Goal: Task Accomplishment & Management: Manage account settings

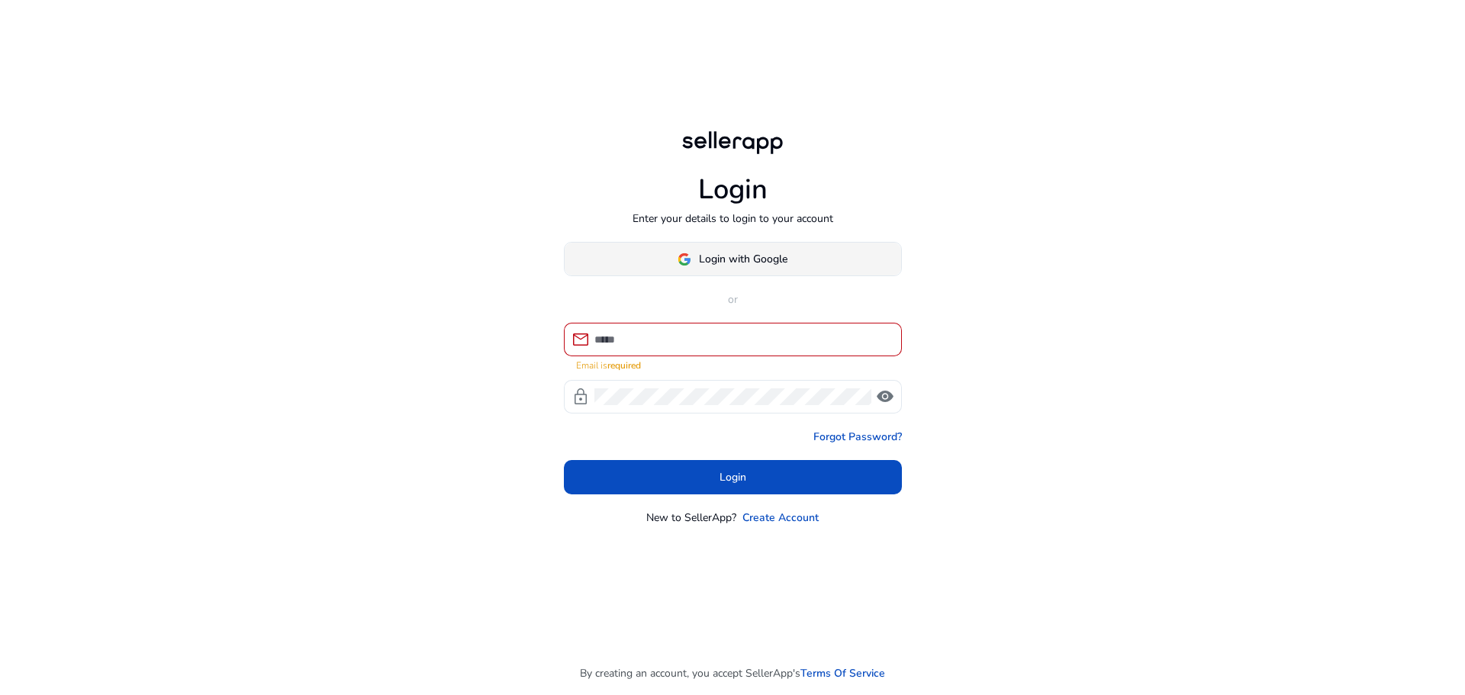
drag, startPoint x: 716, startPoint y: 243, endPoint x: 711, endPoint y: 272, distance: 30.1
click at [715, 243] on div "Login Enter your details to login to your account Login with Google or mail Ema…" at bounding box center [733, 326] width 362 height 653
click at [709, 268] on button "Login with Google" at bounding box center [733, 259] width 338 height 34
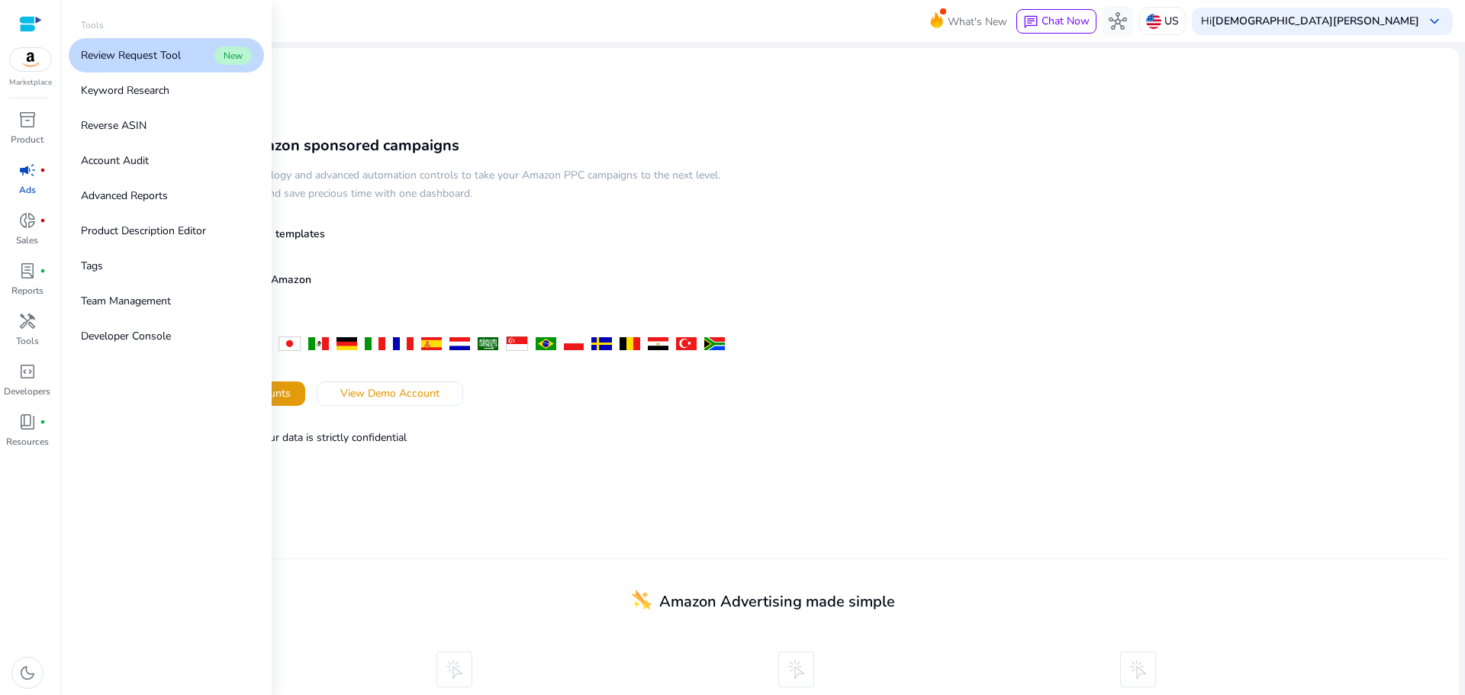
click at [40, 64] on img at bounding box center [30, 59] width 41 height 23
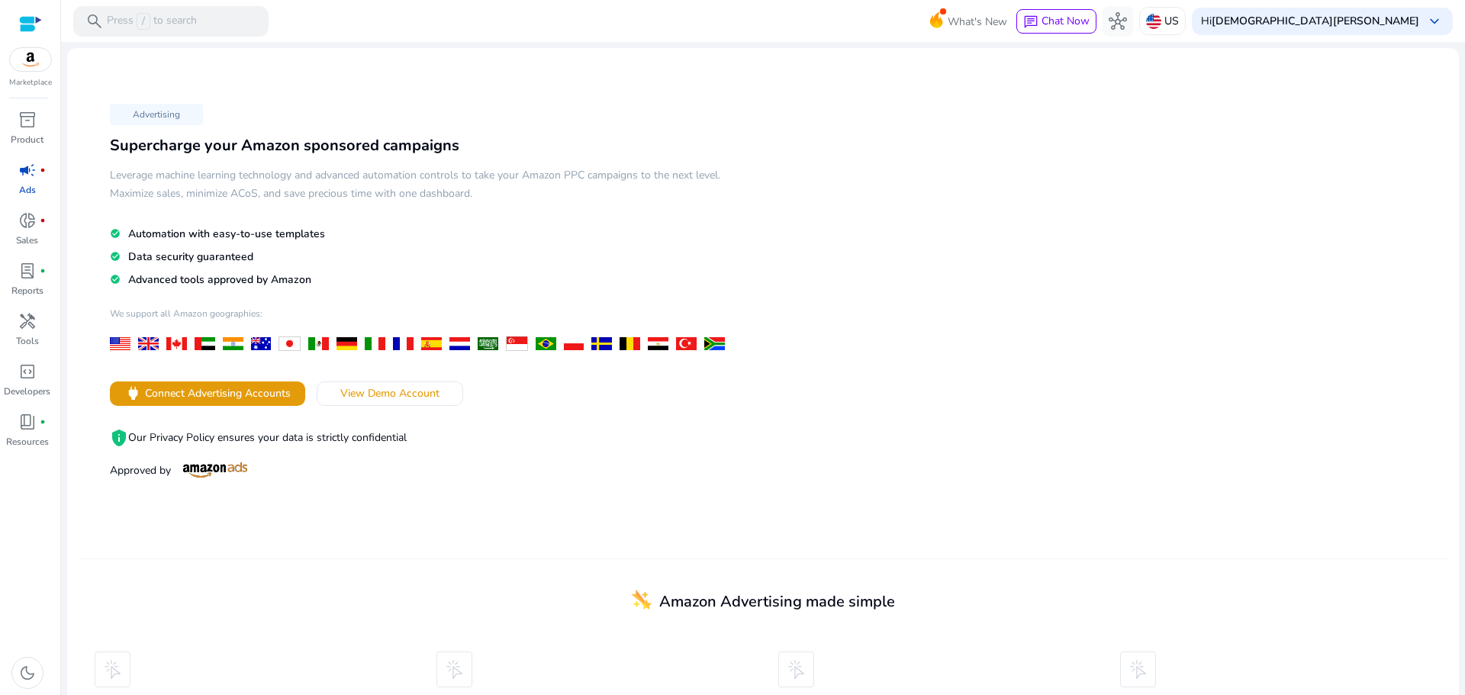
click at [497, 101] on div "Advertising Supercharge your Amazon sponsored campaigns Leverage machine learni…" at bounding box center [421, 290] width 684 height 384
click at [1388, 19] on b "[DEMOGRAPHIC_DATA][PERSON_NAME]" at bounding box center [1314, 21] width 207 height 14
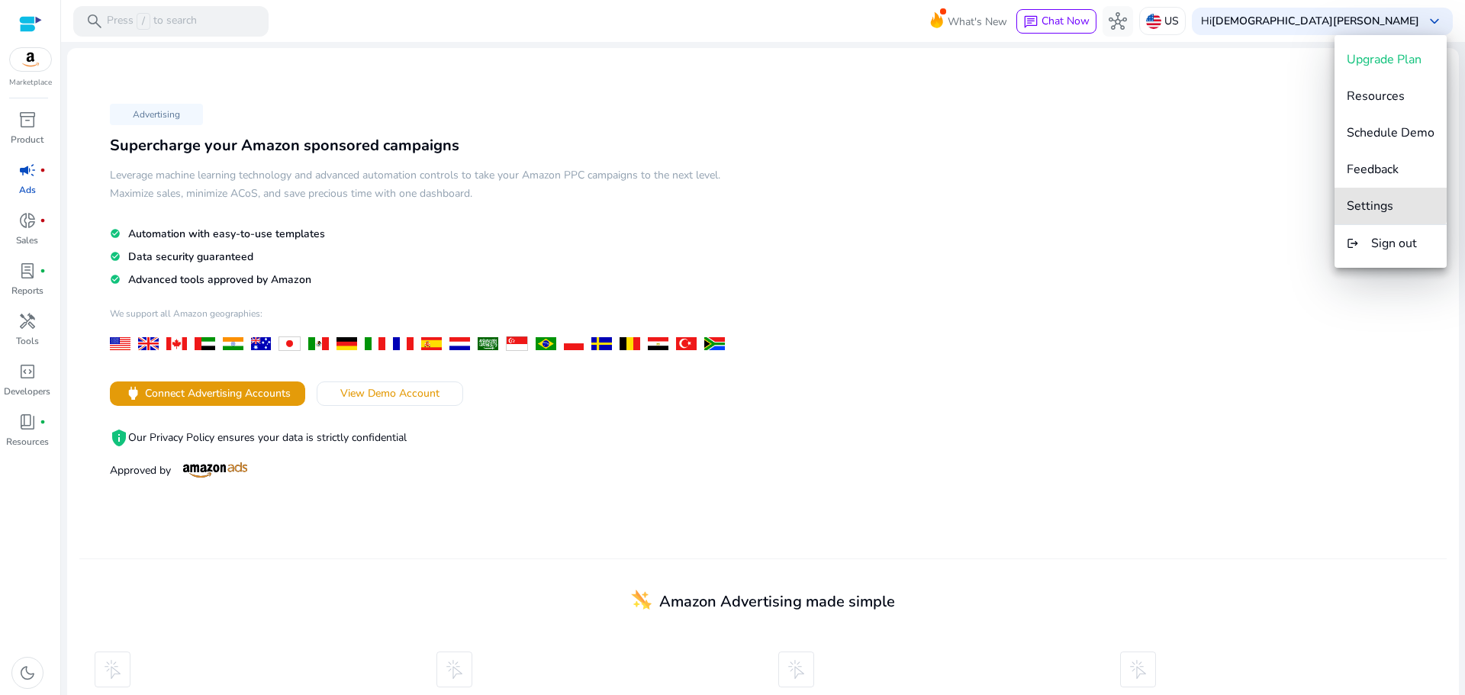
click at [1384, 204] on span "Settings" at bounding box center [1369, 206] width 47 height 17
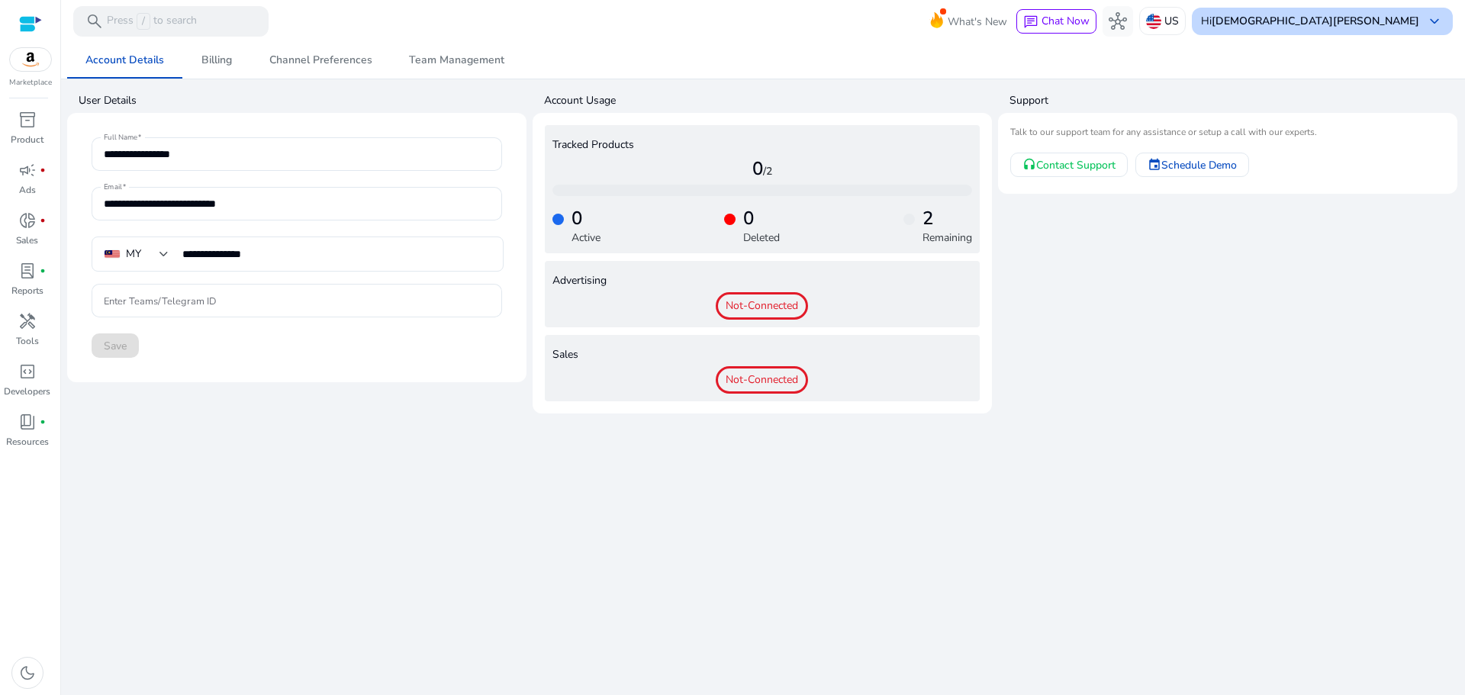
click at [1402, 23] on b "[DEMOGRAPHIC_DATA][PERSON_NAME]" at bounding box center [1314, 21] width 207 height 14
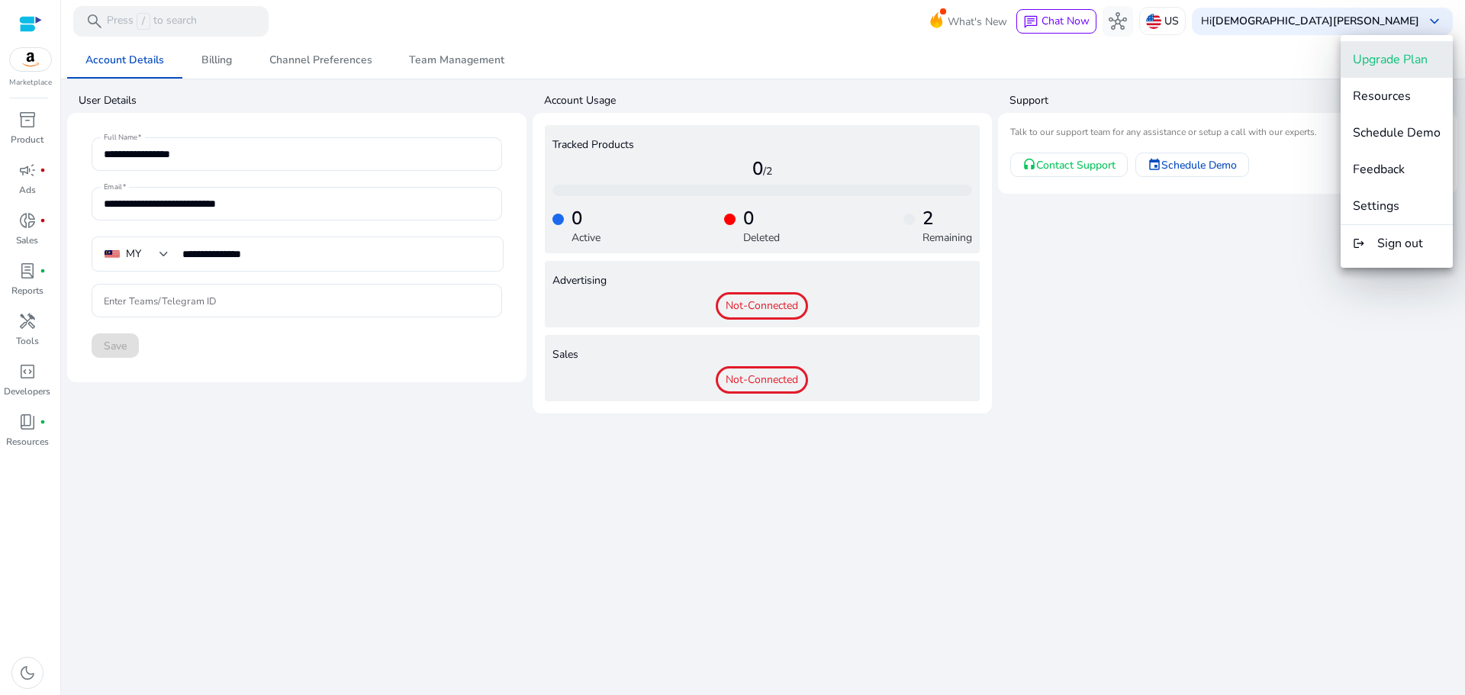
click at [1398, 72] on button "Upgrade Plan" at bounding box center [1396, 59] width 112 height 37
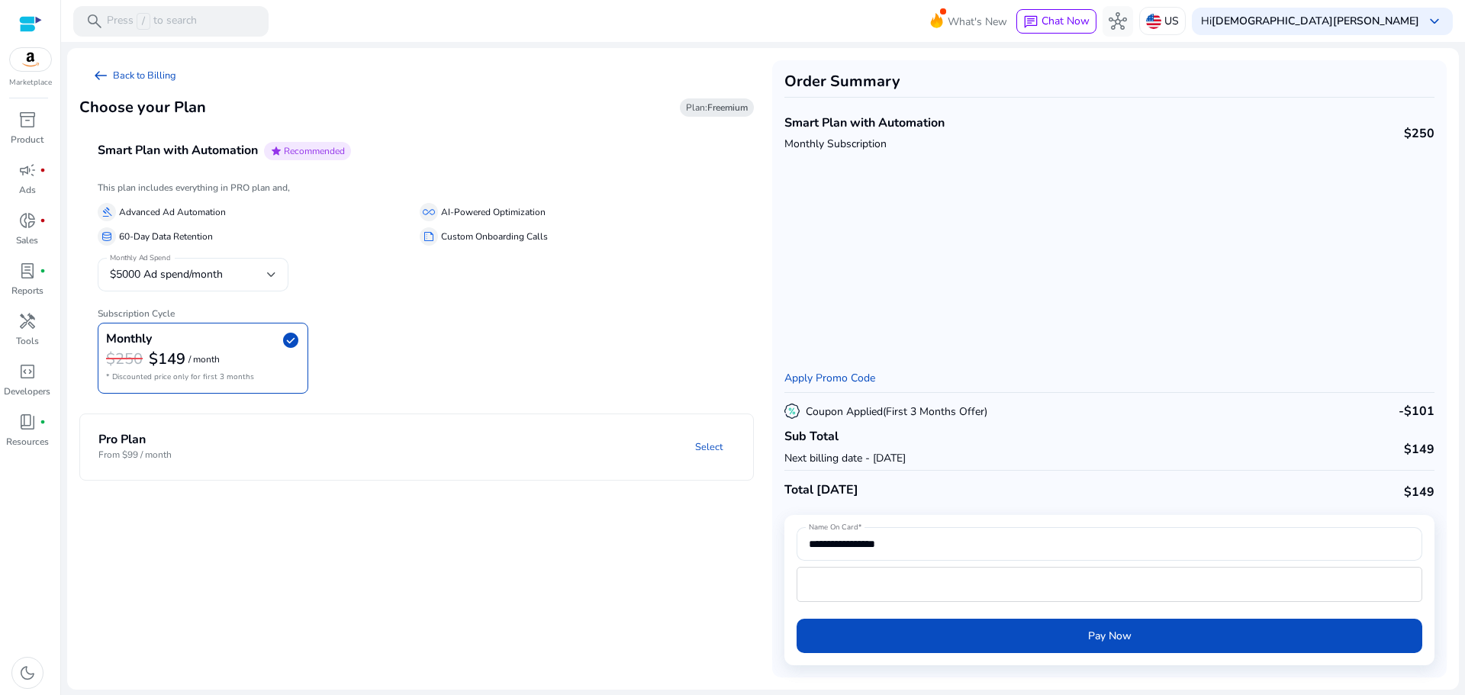
click at [253, 278] on div "$5000 Ad spend/month" at bounding box center [188, 274] width 157 height 17
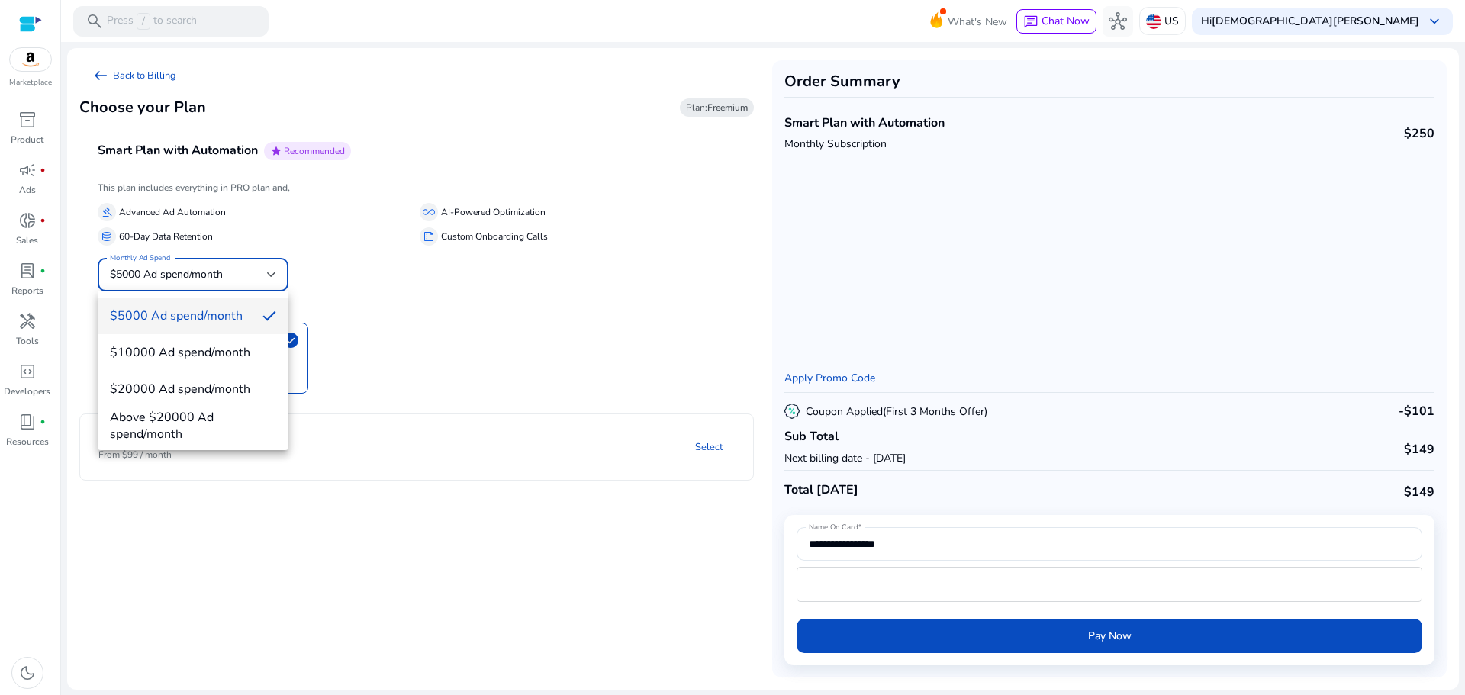
click at [237, 294] on div "$5000 Ad spend/month $10000 Ad spend/month $20000 Ad spend/month Above $20000 A…" at bounding box center [193, 370] width 191 height 159
click at [287, 275] on div at bounding box center [732, 347] width 1465 height 695
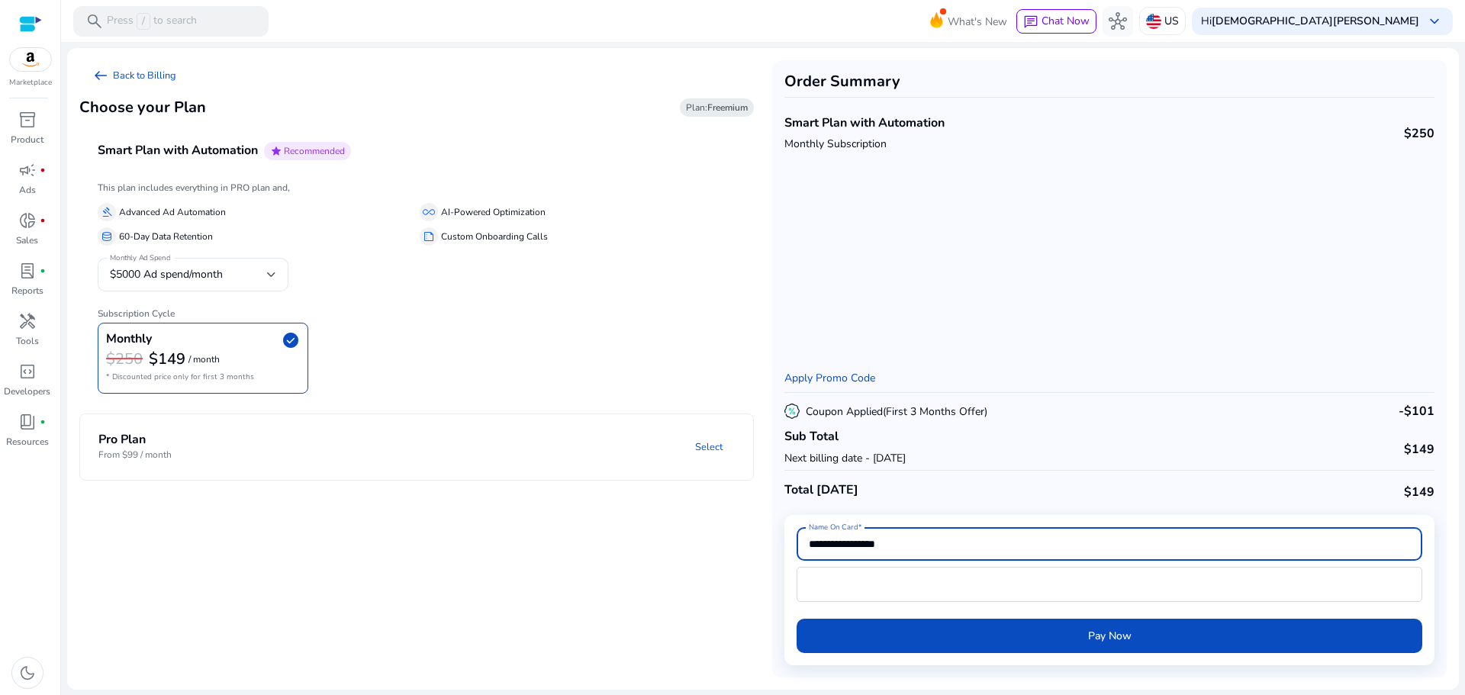
drag, startPoint x: 1056, startPoint y: 538, endPoint x: 596, endPoint y: 470, distance: 465.0
click at [596, 470] on mat-card "**********" at bounding box center [762, 369] width 1391 height 642
click at [680, 244] on div "summarize Custom Onboarding Calls" at bounding box center [578, 236] width 316 height 18
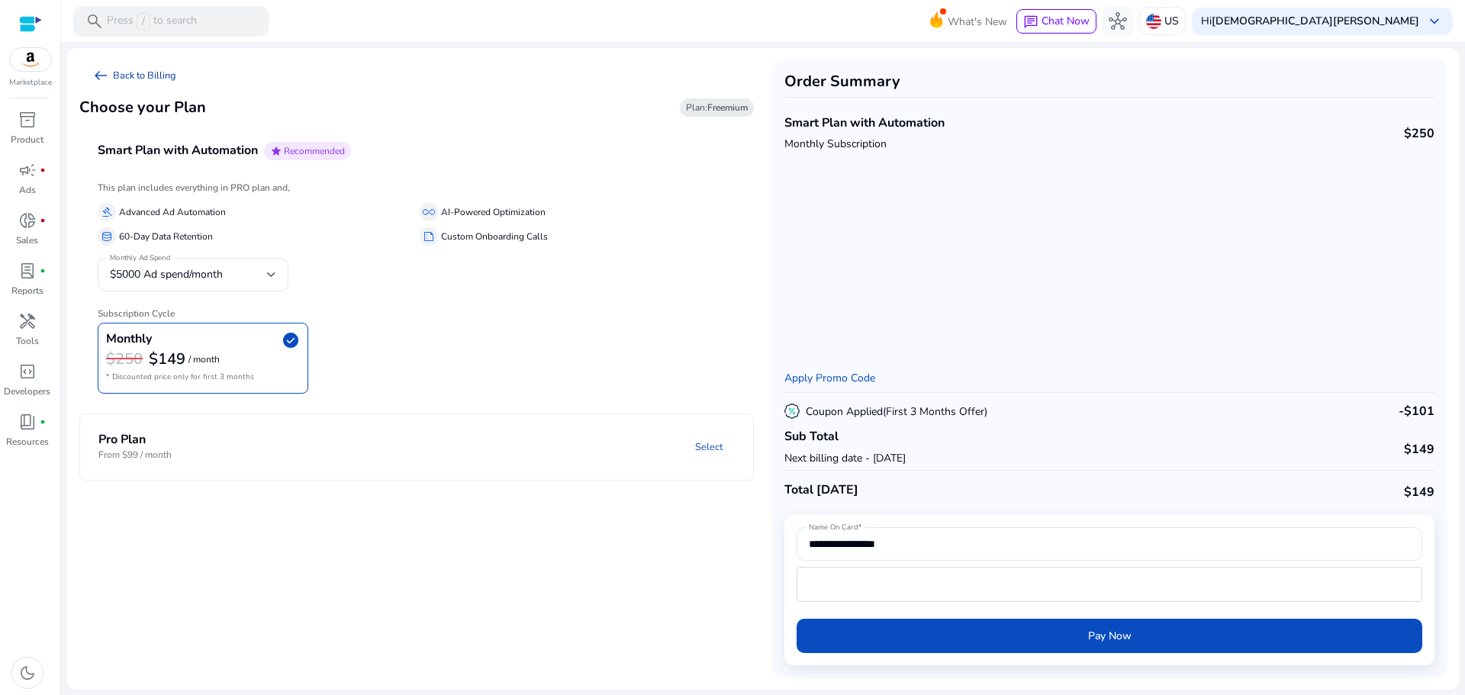
click at [105, 75] on span "arrow_left_alt" at bounding box center [101, 75] width 18 height 18
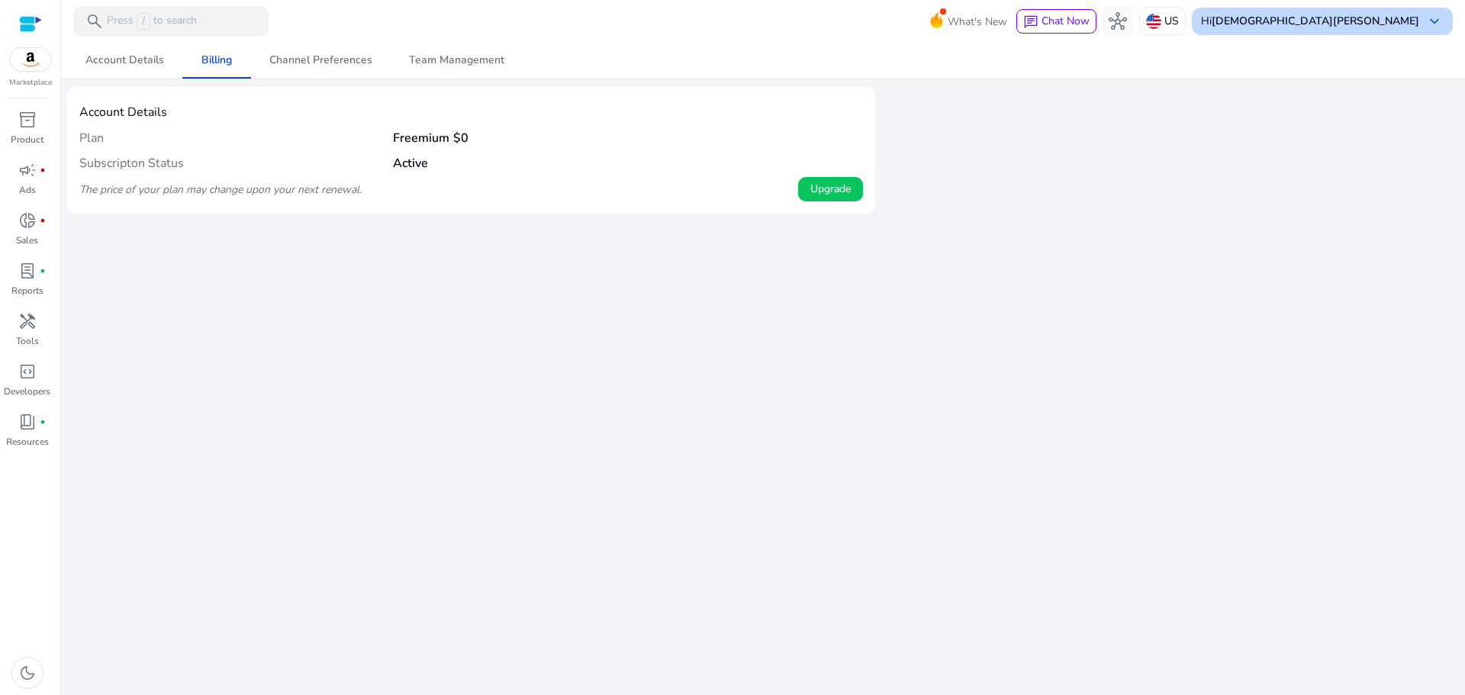
click at [1380, 20] on b "[DEMOGRAPHIC_DATA][PERSON_NAME]" at bounding box center [1314, 21] width 207 height 14
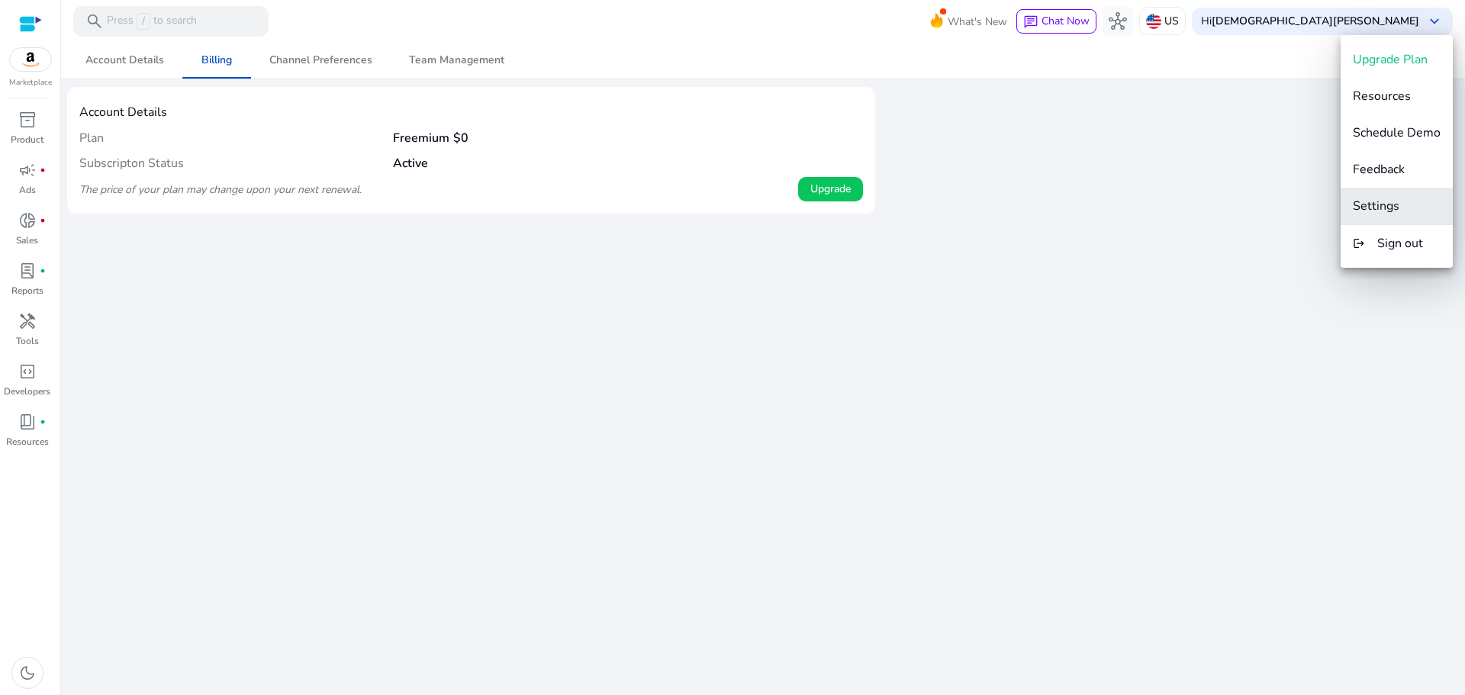
click at [1398, 208] on span "Settings" at bounding box center [1376, 206] width 47 height 17
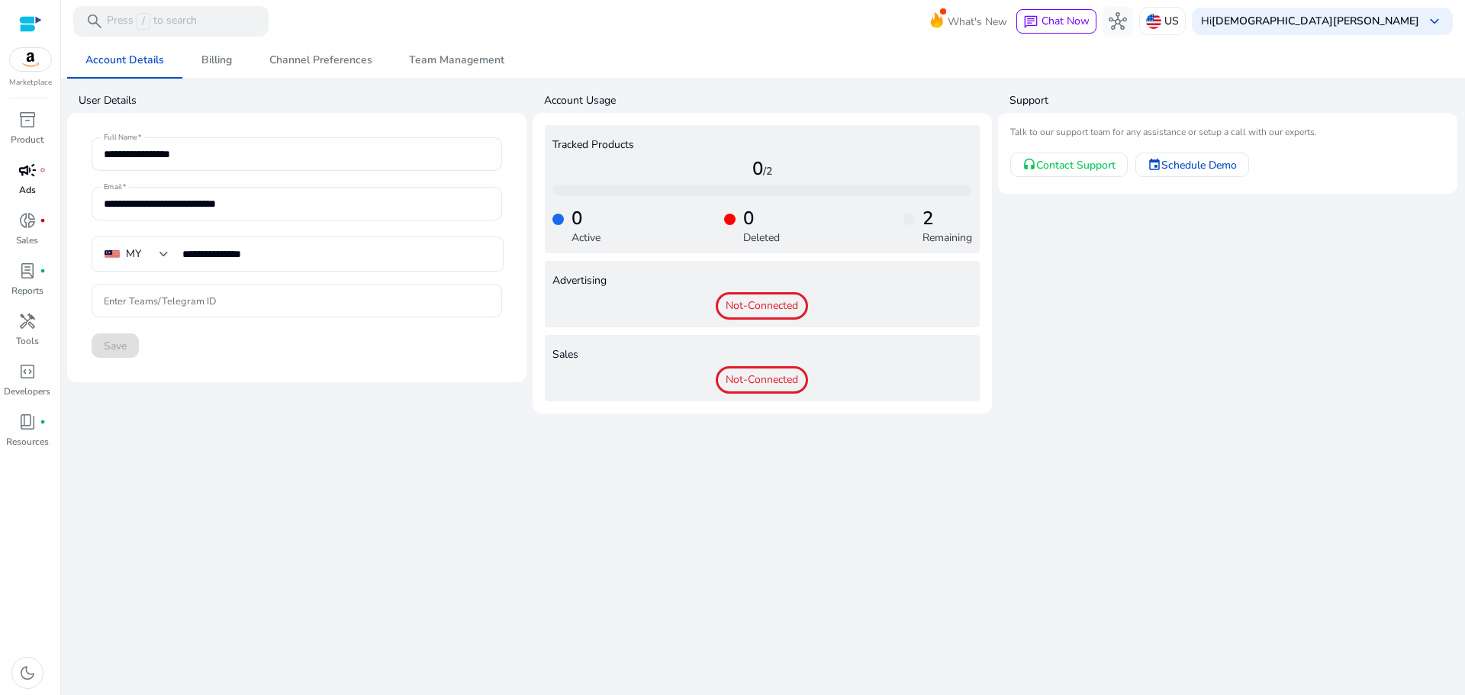
click at [37, 178] on div "campaign fiber_manual_record" at bounding box center [27, 170] width 43 height 24
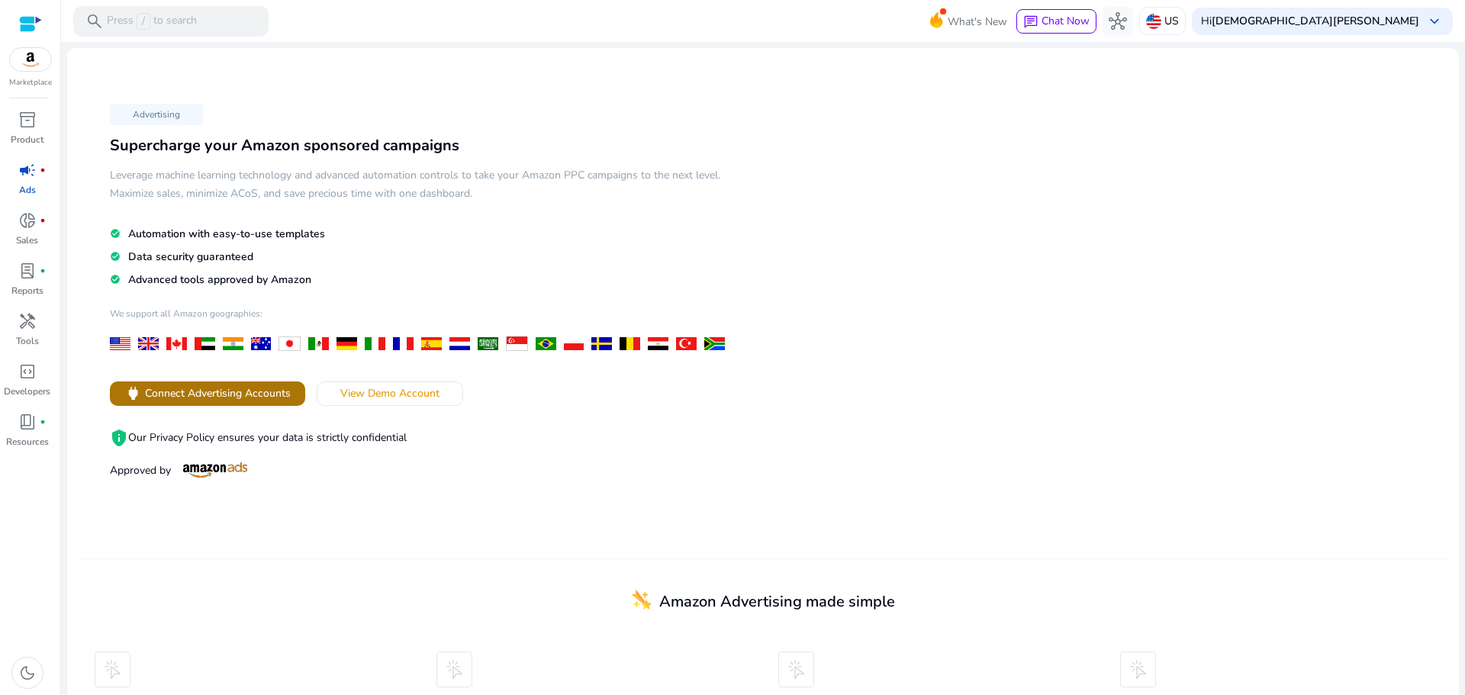
click at [256, 394] on span "Connect Advertising Accounts" at bounding box center [218, 393] width 146 height 16
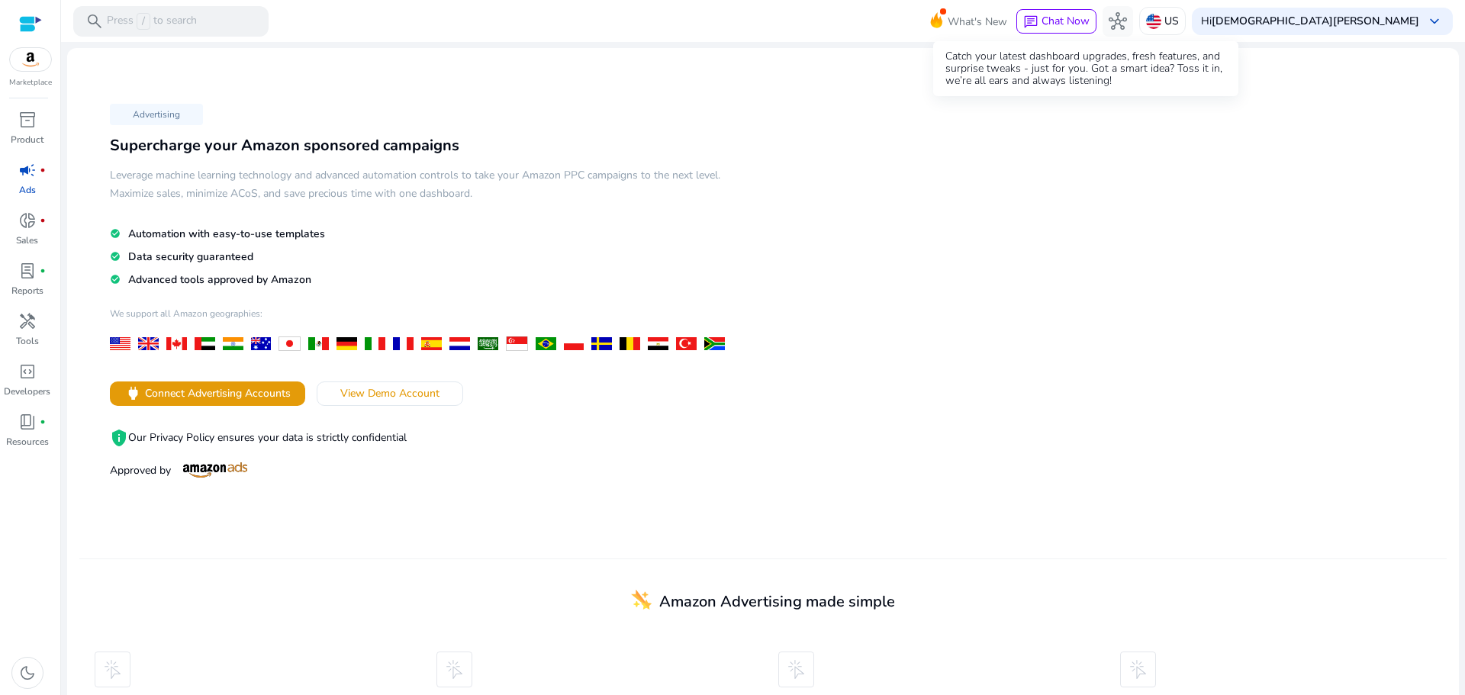
click at [1007, 14] on span "What's New" at bounding box center [977, 21] width 60 height 27
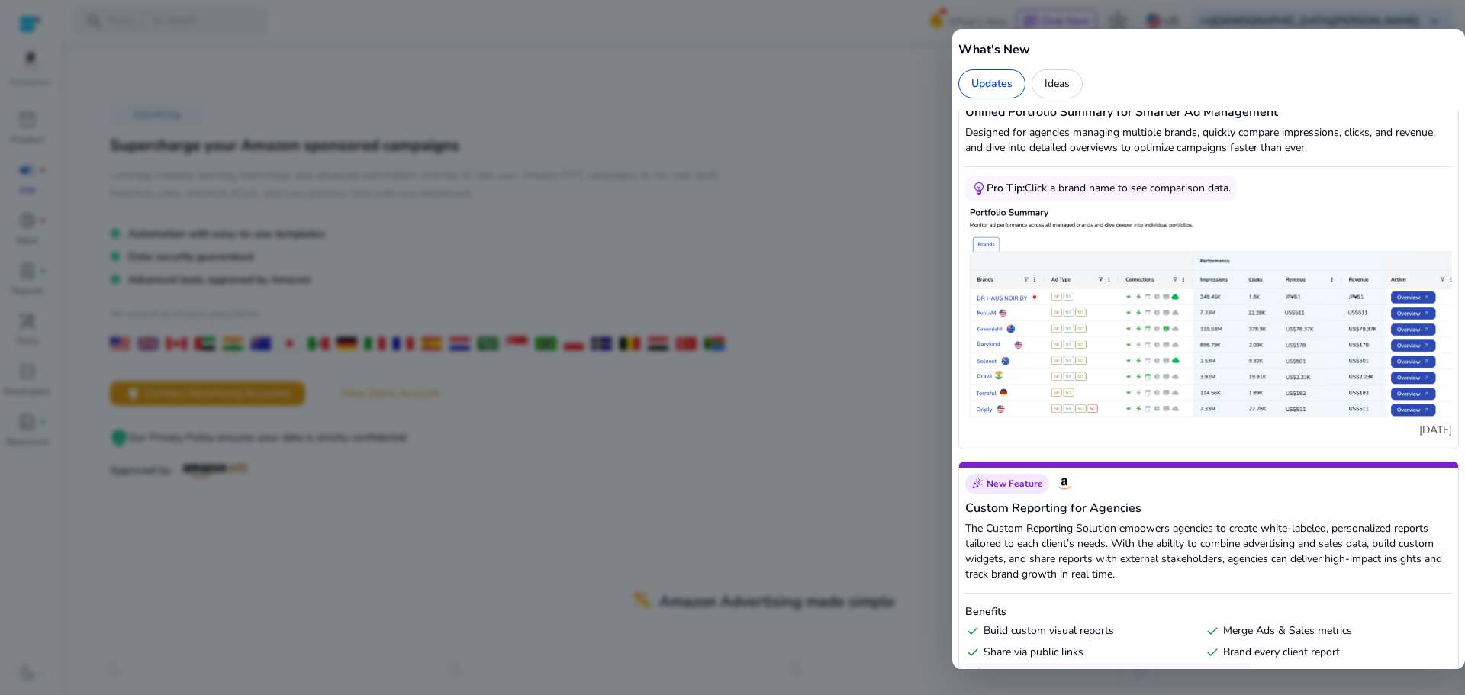
scroll to position [763, 0]
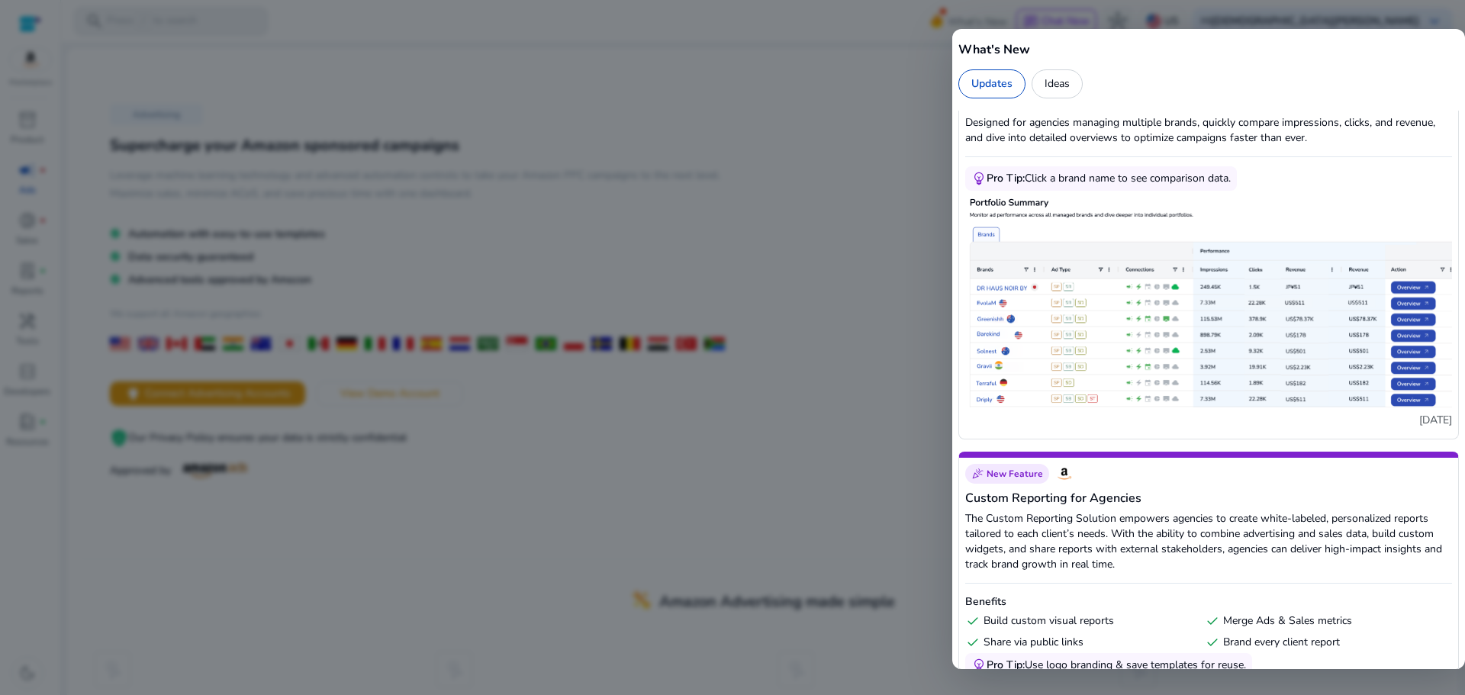
click at [868, 180] on div at bounding box center [732, 347] width 1465 height 695
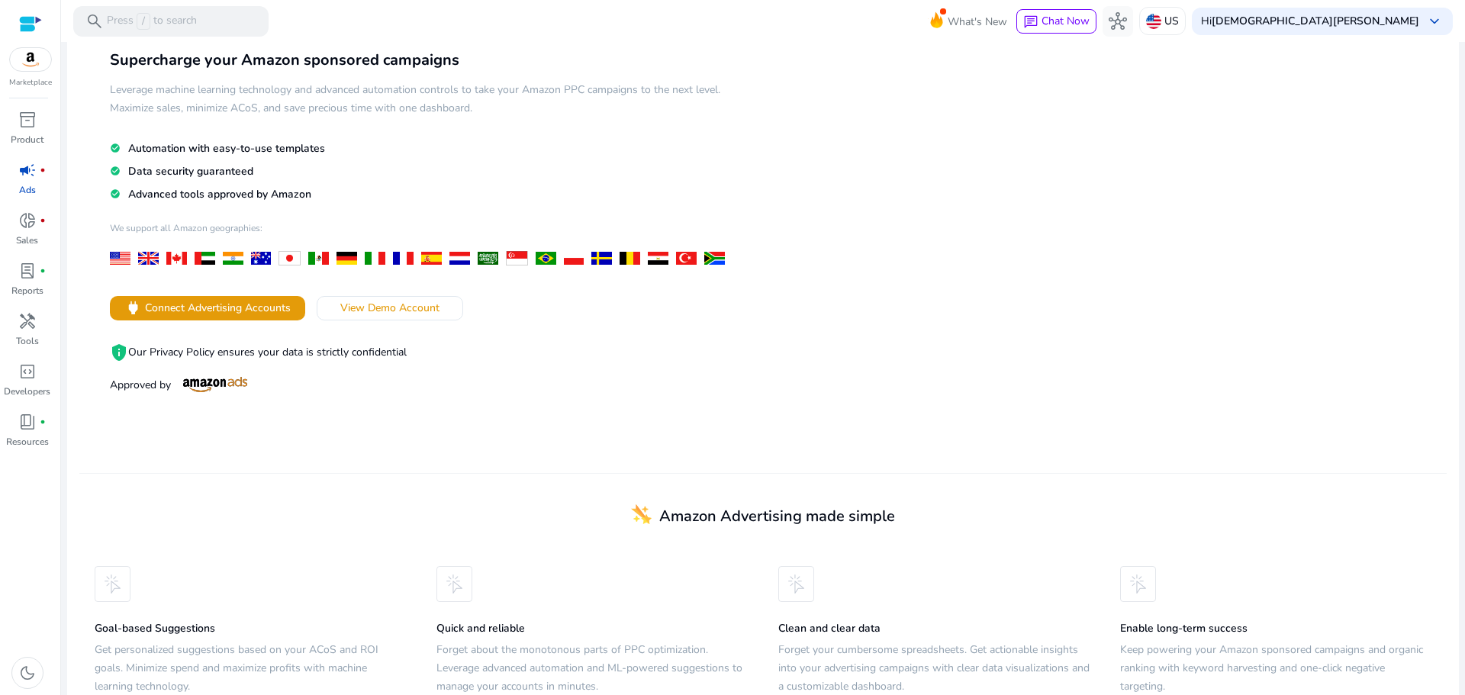
scroll to position [118, 0]
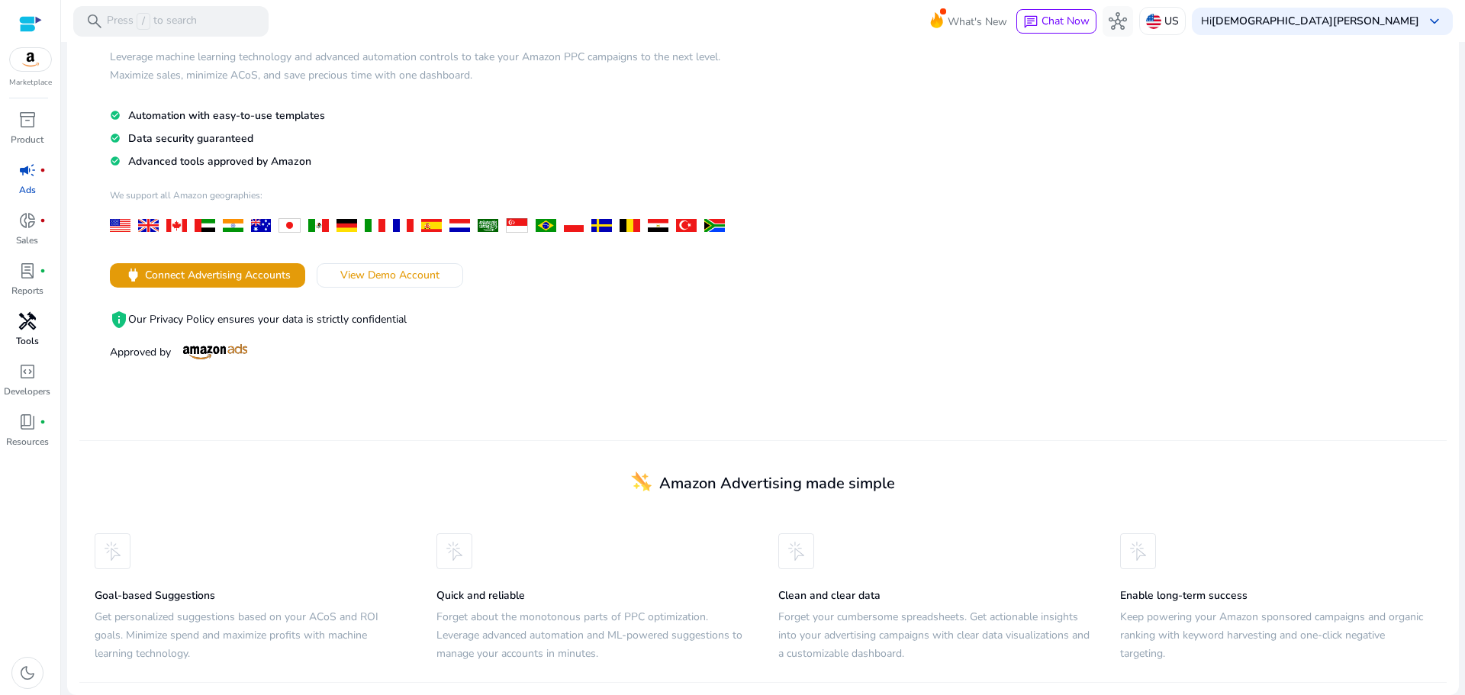
click at [46, 320] on div "handyman" at bounding box center [27, 321] width 43 height 24
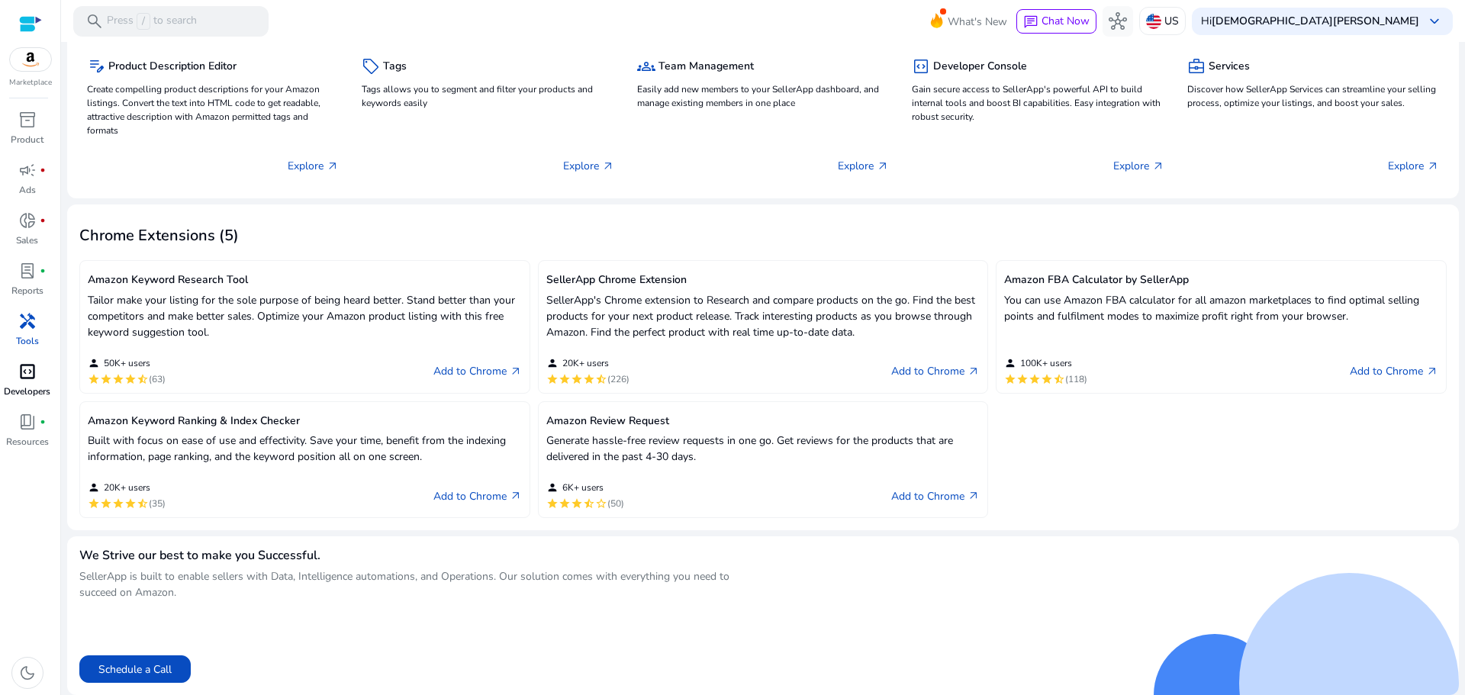
click at [18, 372] on span "code_blocks" at bounding box center [27, 371] width 18 height 18
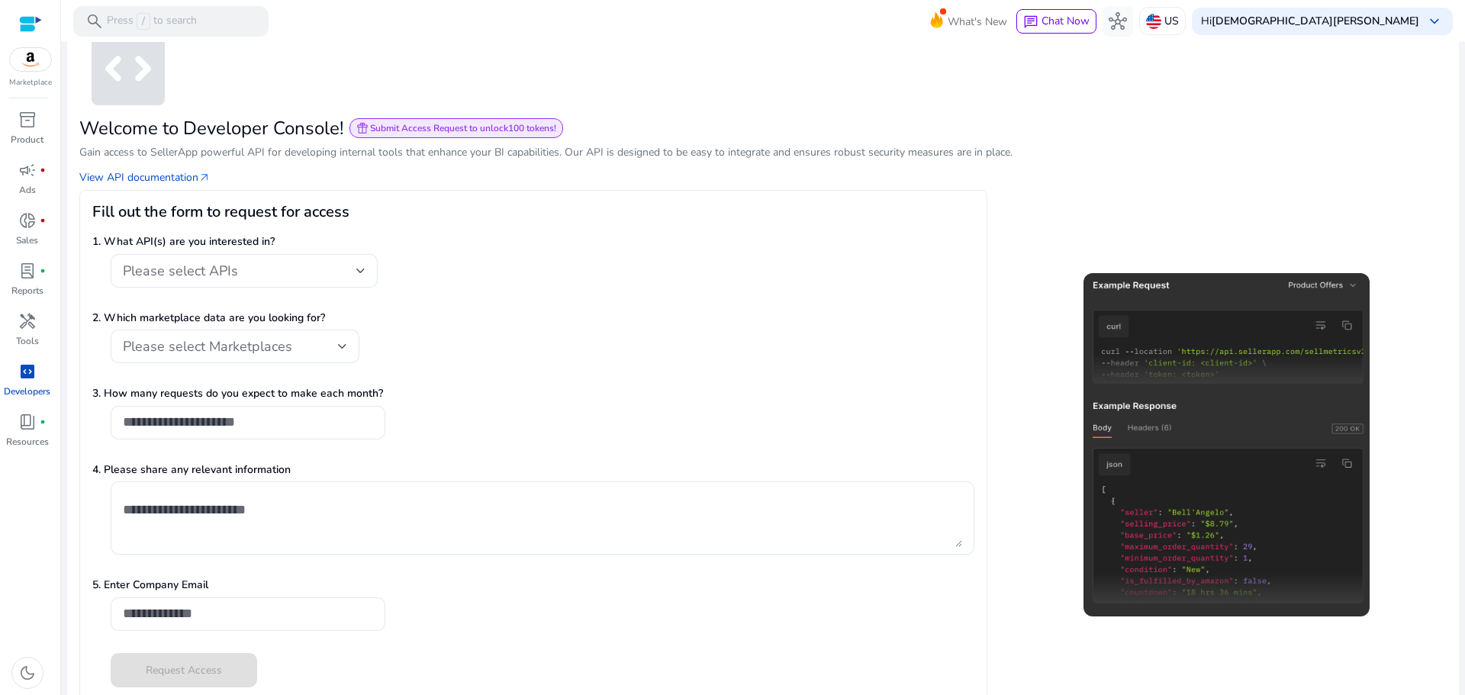
scroll to position [58, 0]
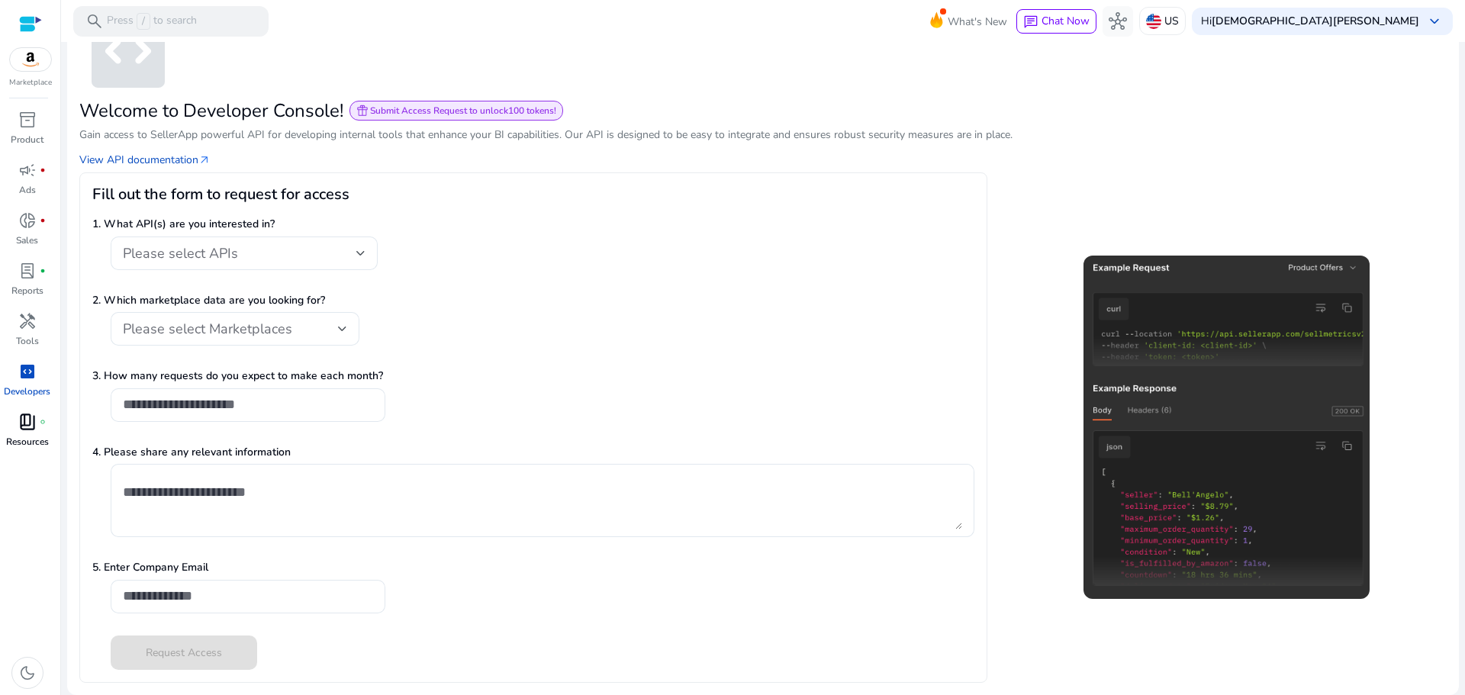
click at [42, 434] on link "book_4 fiber_manual_record Resources" at bounding box center [27, 435] width 54 height 50
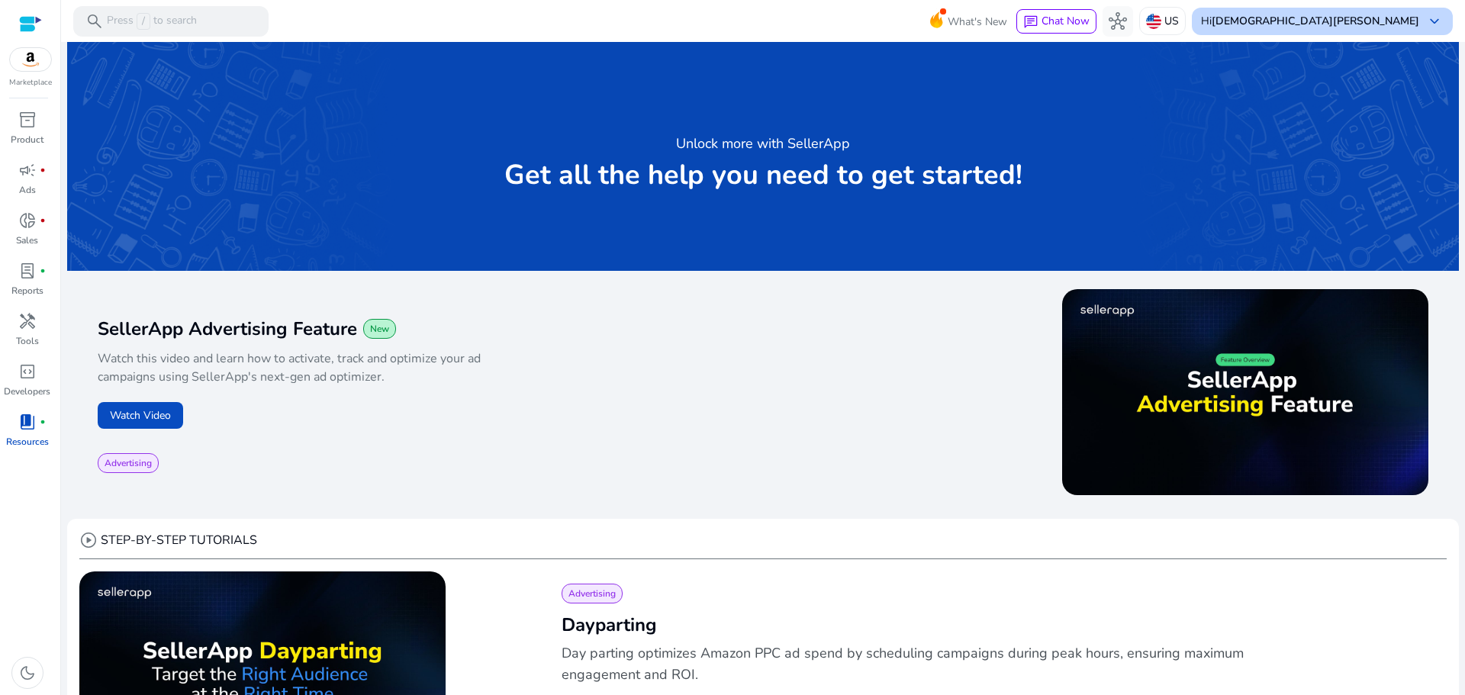
click at [1370, 31] on div "Hi [PERSON_NAME] keyboard_arrow_down" at bounding box center [1322, 21] width 261 height 27
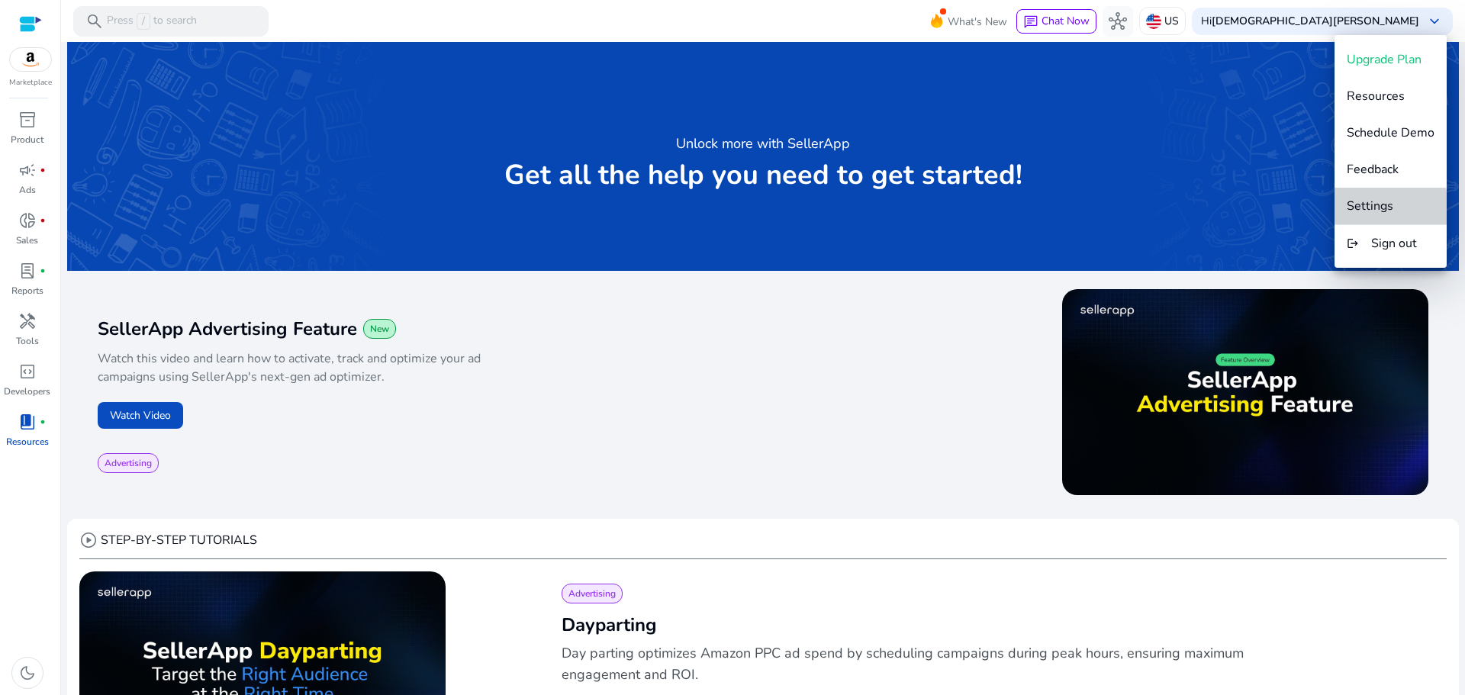
click at [1379, 219] on button "Settings" at bounding box center [1390, 206] width 112 height 37
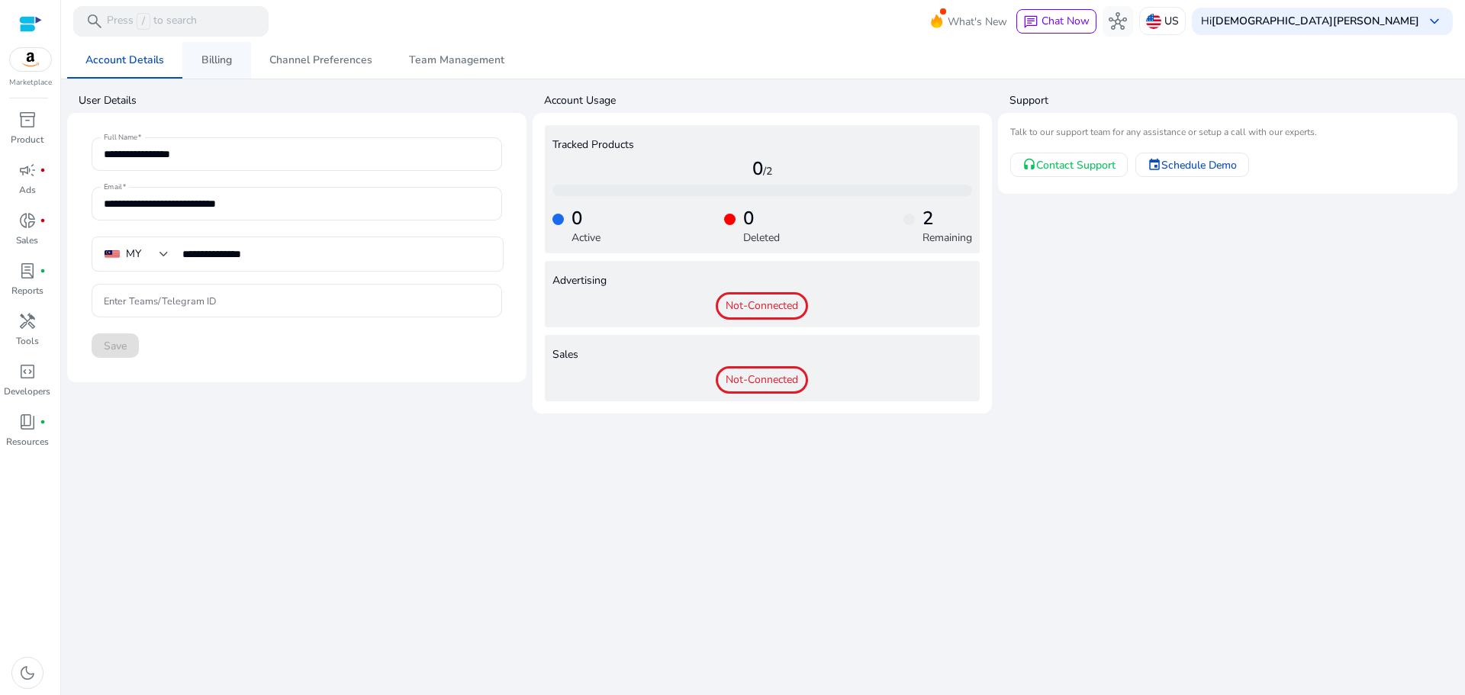
drag, startPoint x: 224, startPoint y: 69, endPoint x: 226, endPoint y: 77, distance: 8.5
click at [224, 69] on span "Billing" at bounding box center [216, 60] width 31 height 37
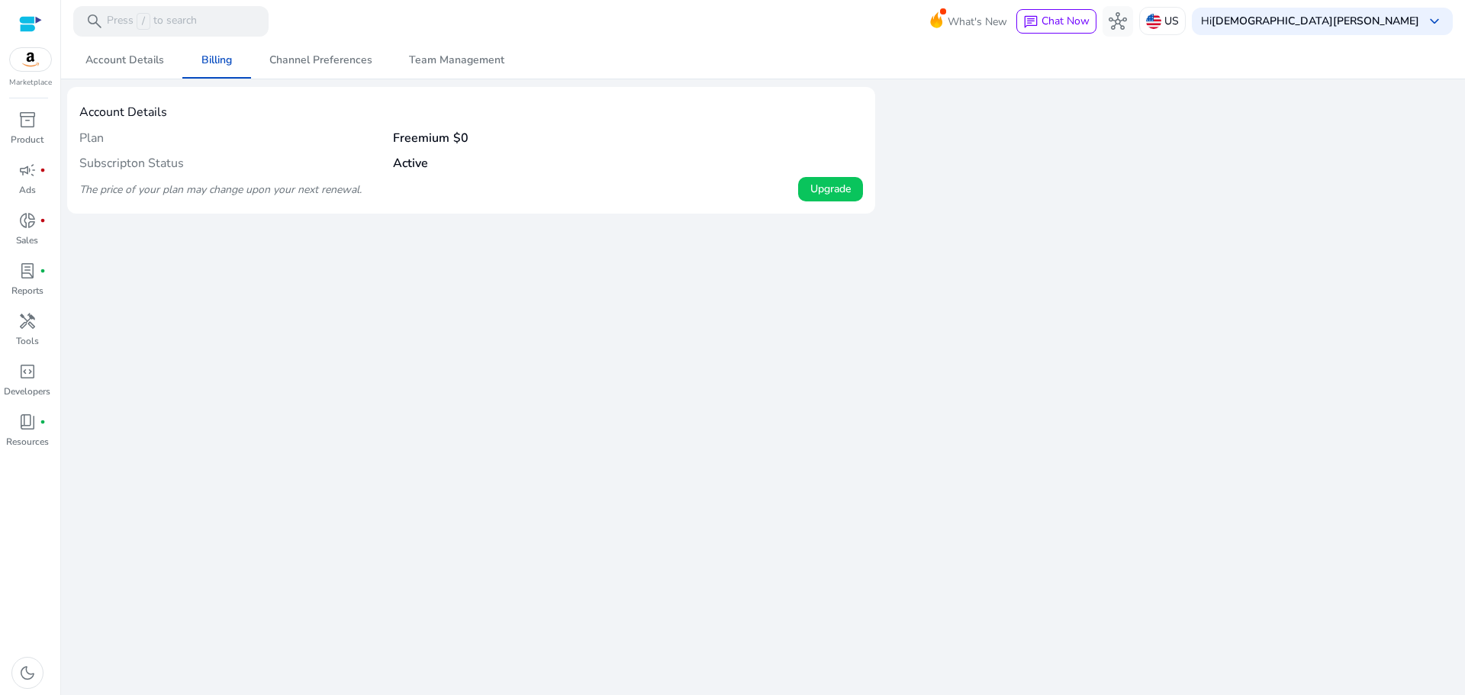
click at [403, 167] on div "Subscripton Status Active" at bounding box center [470, 163] width 783 height 26
click at [401, 160] on b "Active" at bounding box center [410, 163] width 35 height 17
drag, startPoint x: 401, startPoint y: 160, endPoint x: 391, endPoint y: 160, distance: 9.9
click at [393, 160] on b "Active" at bounding box center [410, 163] width 35 height 17
click at [375, 263] on div "We are getting things ready for you... Account Details Billing Channel Preferen…" at bounding box center [762, 368] width 1391 height 653
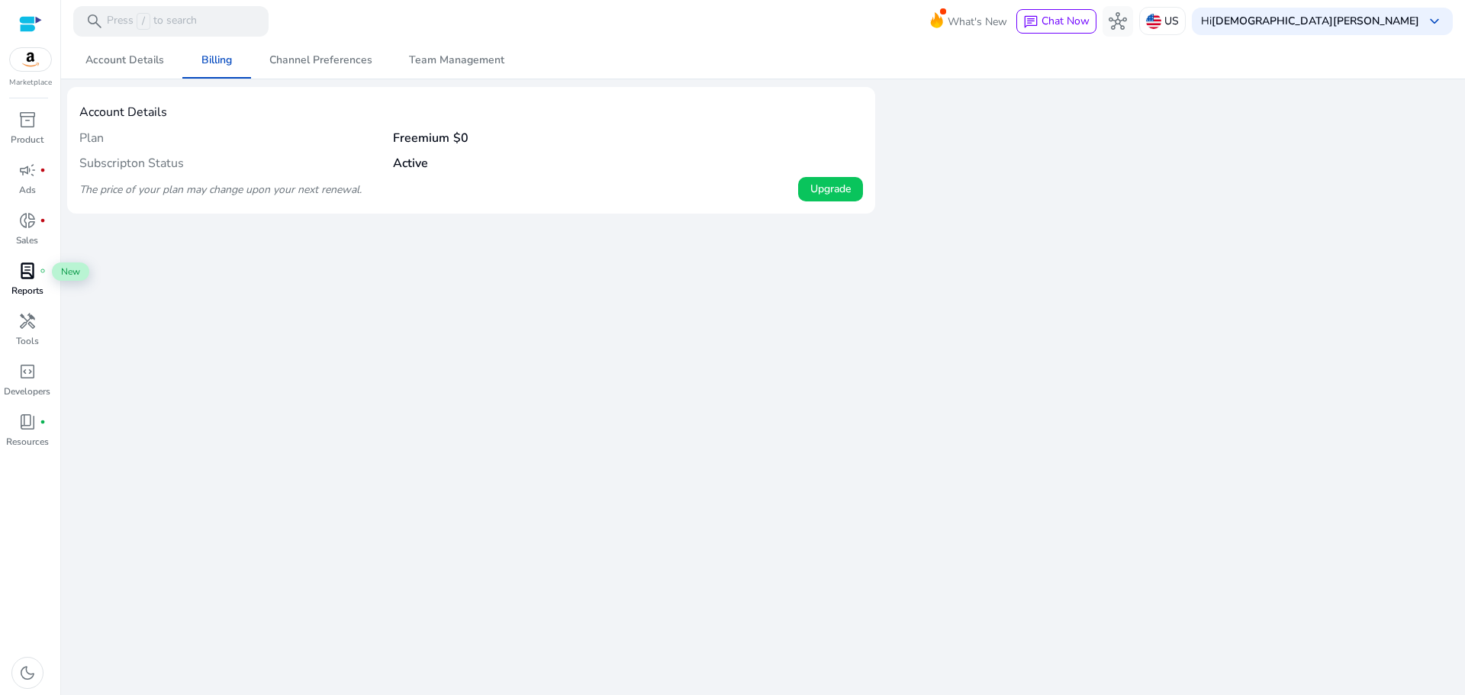
click at [33, 274] on span "lab_profile" at bounding box center [27, 271] width 18 height 18
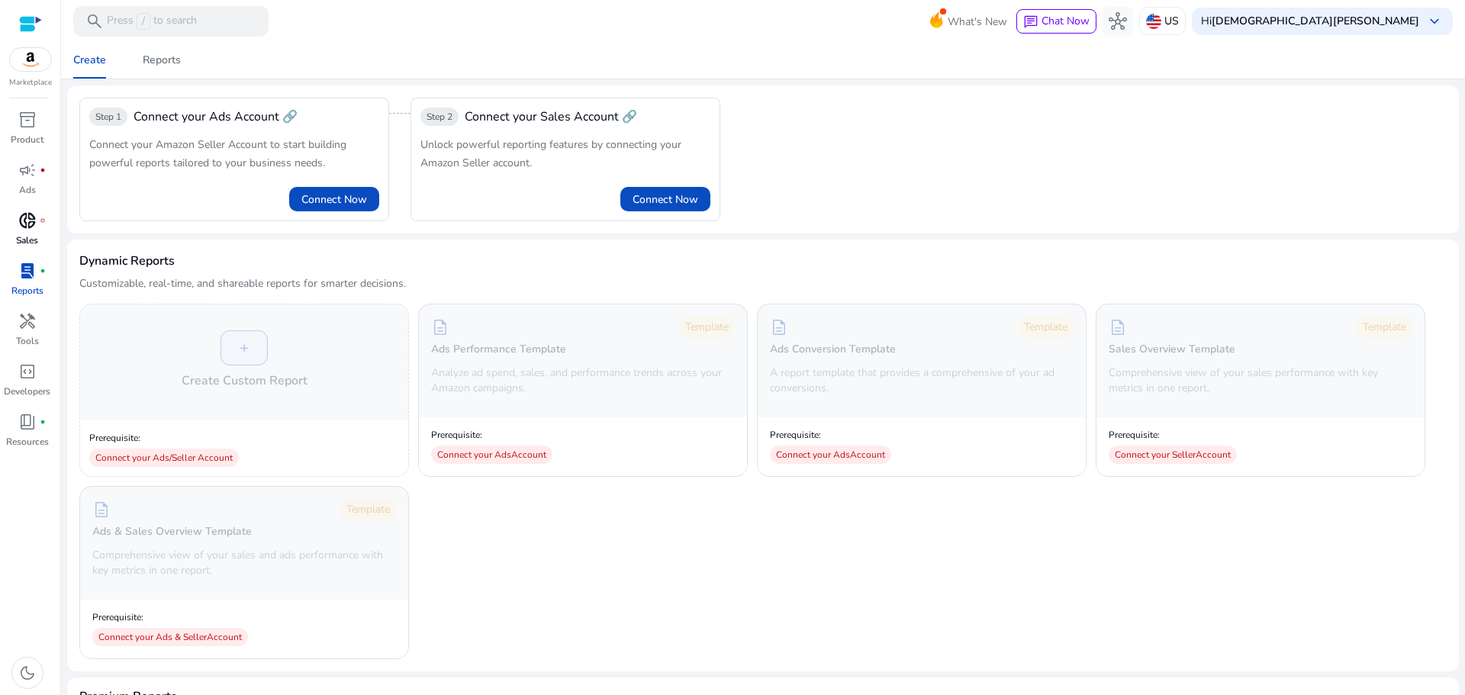
click at [34, 238] on p "Sales" at bounding box center [27, 240] width 22 height 14
